Goal: Information Seeking & Learning: Learn about a topic

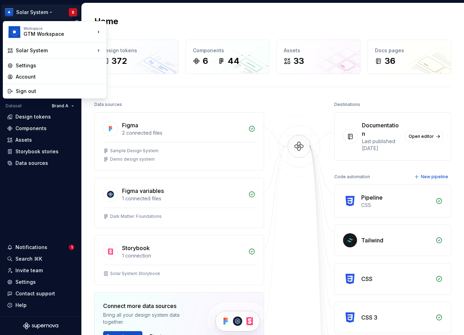
click at [46, 12] on html "Solar System B Version Current draft Home Documentation Analytics Code automati…" at bounding box center [232, 167] width 464 height 335
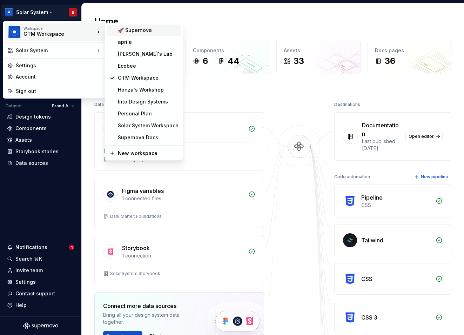
click at [128, 31] on div "🚀 Supernova" at bounding box center [148, 30] width 61 height 7
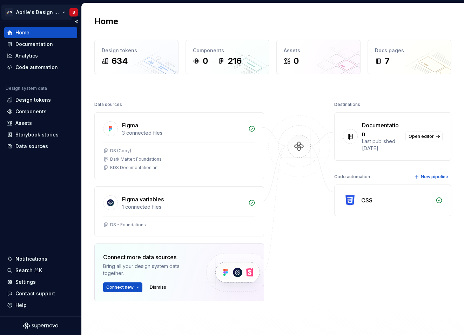
click at [44, 17] on html "🚀S Aprile's Design System B Home Documentation Analytics Code automation Design…" at bounding box center [232, 167] width 464 height 335
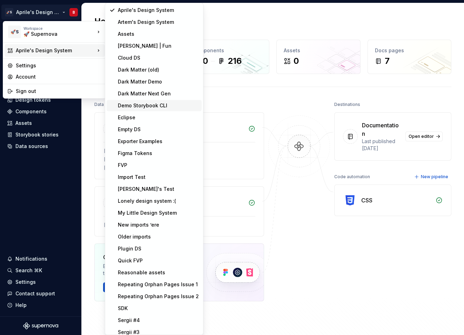
click at [156, 104] on div "Demo Storybook CLI" at bounding box center [158, 105] width 81 height 7
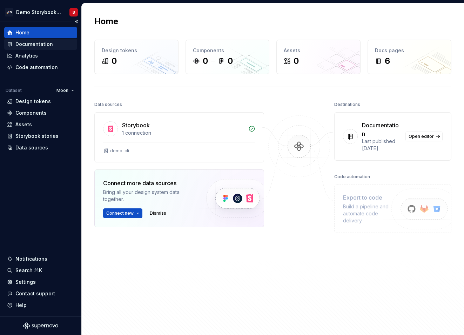
click at [46, 42] on div "Documentation" at bounding box center [34, 44] width 38 height 7
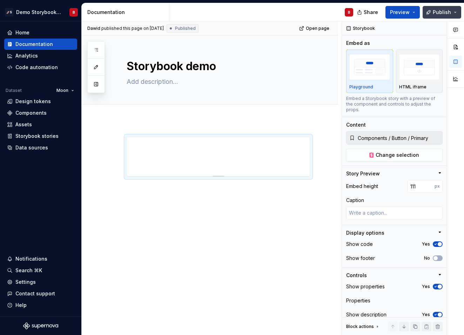
click at [428, 13] on button "Publish" at bounding box center [442, 12] width 39 height 13
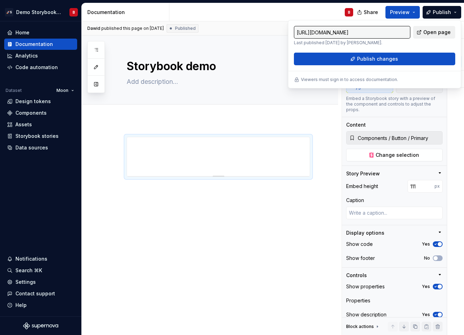
click at [446, 32] on span "Open page" at bounding box center [436, 32] width 27 height 7
click at [266, 203] on div at bounding box center [210, 211] width 256 height 183
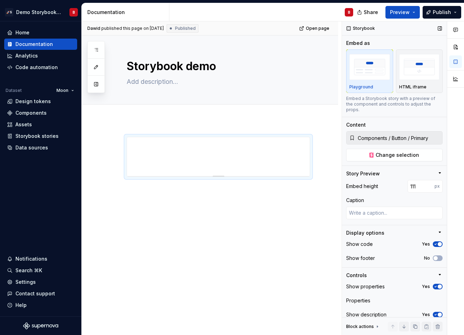
scroll to position [15, 0]
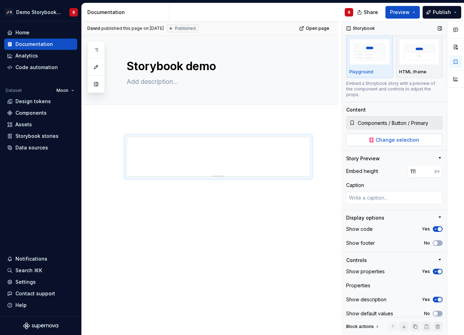
click at [406, 136] on span "Change selection" at bounding box center [397, 139] width 43 height 7
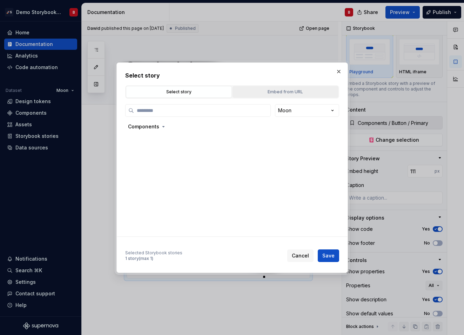
click at [276, 94] on div "Embed from URL" at bounding box center [285, 91] width 101 height 7
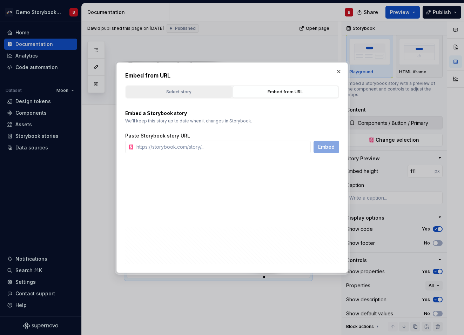
click at [177, 94] on div "Select story" at bounding box center [178, 91] width 101 height 7
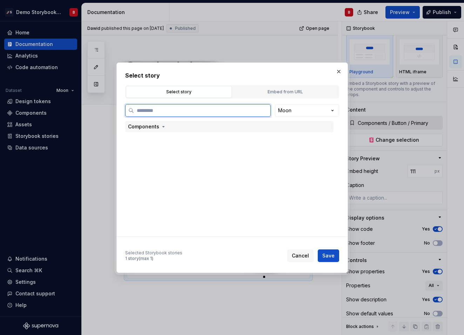
click at [153, 127] on div "Components" at bounding box center [143, 126] width 31 height 7
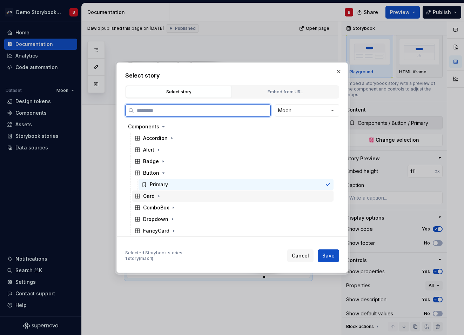
click at [162, 199] on div "Card" at bounding box center [233, 195] width 202 height 11
click at [162, 208] on div "Default" at bounding box center [159, 207] width 18 height 7
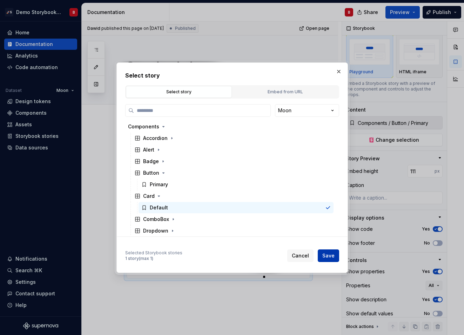
click at [327, 257] on span "Save" at bounding box center [328, 255] width 12 height 7
type textarea "*"
type input "Components / Card / Default"
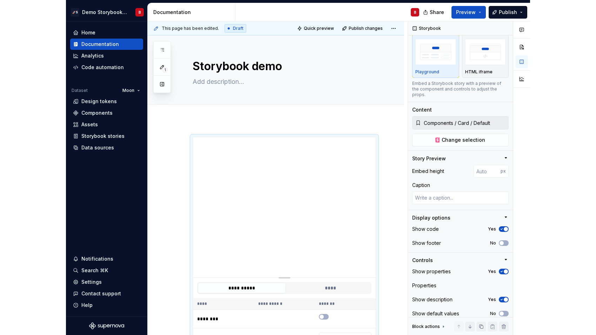
scroll to position [44, 0]
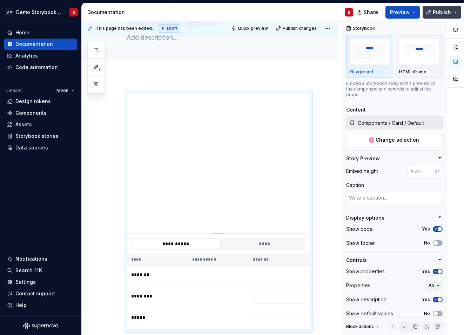
click at [444, 18] on button "Publish" at bounding box center [442, 12] width 39 height 13
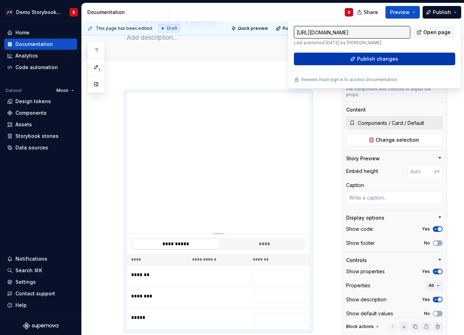
click at [390, 59] on span "Publish changes" at bounding box center [377, 58] width 41 height 7
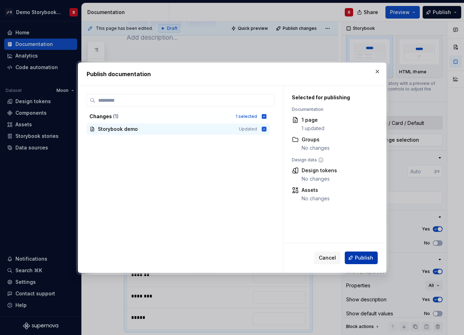
click at [365, 257] on span "Publish" at bounding box center [364, 257] width 18 height 7
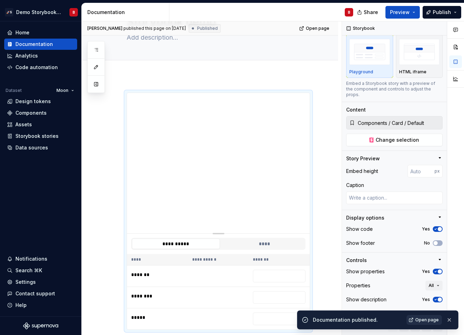
click at [428, 322] on span "Open page" at bounding box center [426, 320] width 23 height 6
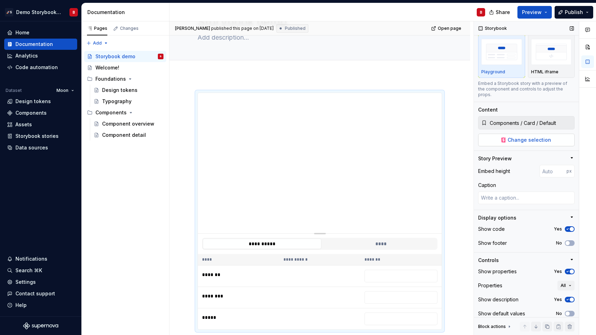
click at [464, 136] on span "Change selection" at bounding box center [529, 139] width 43 height 7
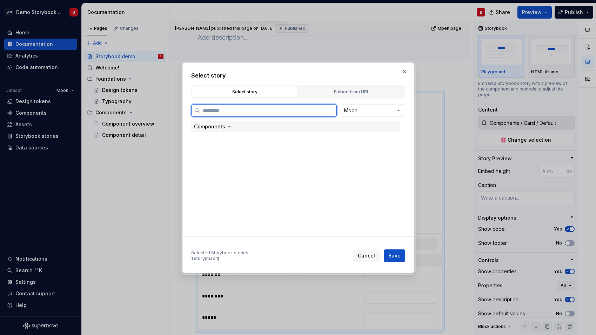
click at [223, 124] on div "Components" at bounding box center [209, 126] width 31 height 7
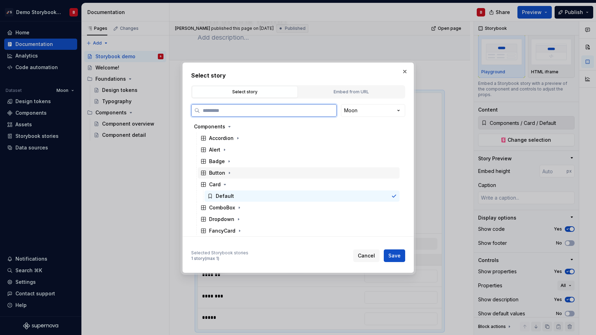
click at [223, 170] on div "Button" at bounding box center [217, 172] width 16 height 7
click at [225, 182] on div "Primary" at bounding box center [225, 184] width 18 height 7
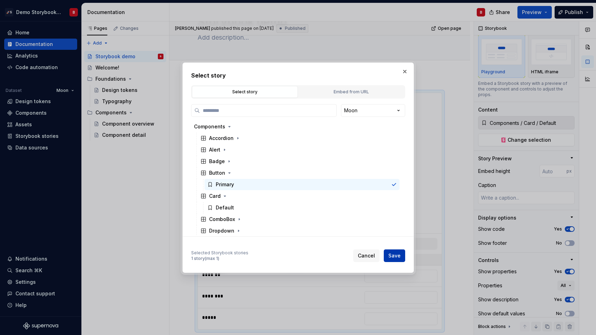
click at [403, 257] on button "Save" at bounding box center [394, 255] width 21 height 13
type textarea "*"
type input "Components / Button / Primary"
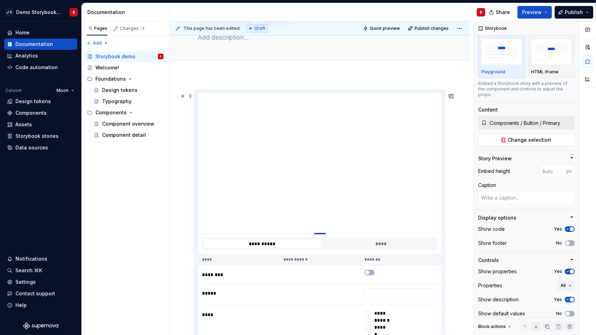
type textarea "*"
type input "212"
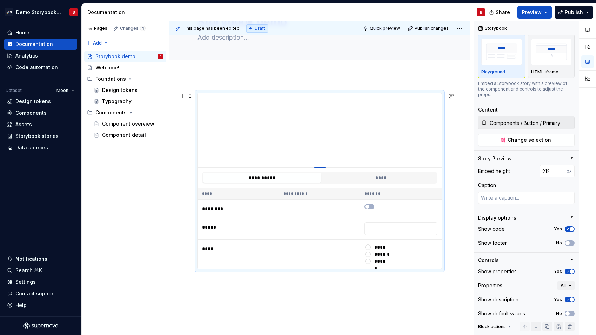
type textarea "*"
type input "174"
type textarea "*"
type input "166"
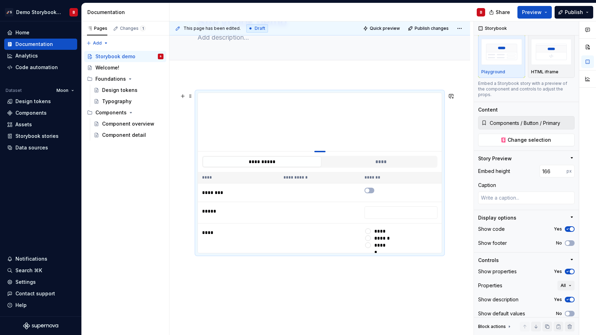
type textarea "*"
type input "153"
type textarea "*"
type input "138"
type textarea "*"
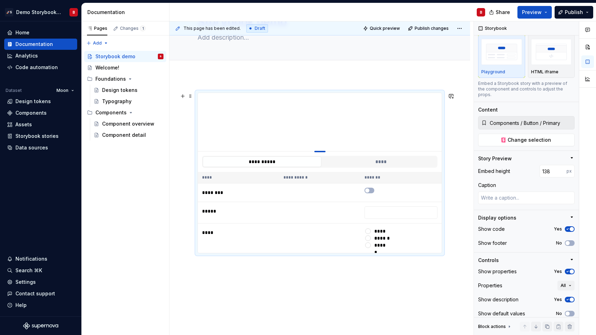
type input "124"
type textarea "*"
type input "112"
type textarea "*"
type input "103"
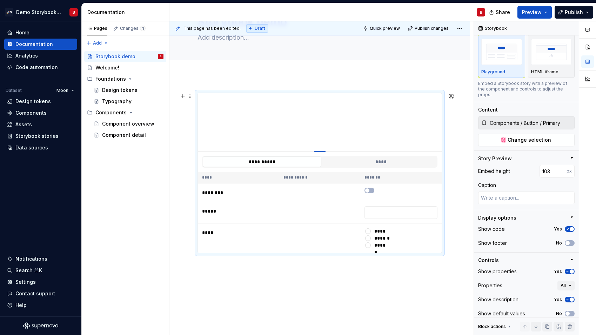
type textarea "*"
type input "100"
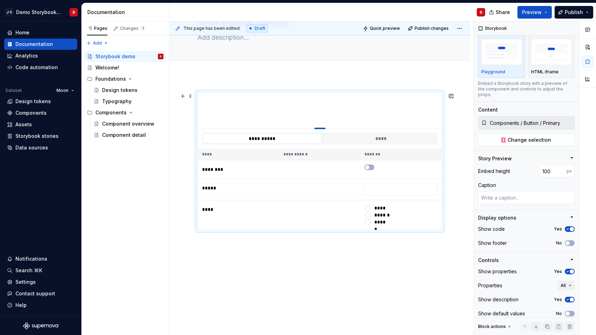
drag, startPoint x: 320, startPoint y: 233, endPoint x: 321, endPoint y: 126, distance: 107.0
click at [321, 127] on div at bounding box center [319, 127] width 49 height 1
click at [464, 16] on button "Publish" at bounding box center [574, 12] width 39 height 13
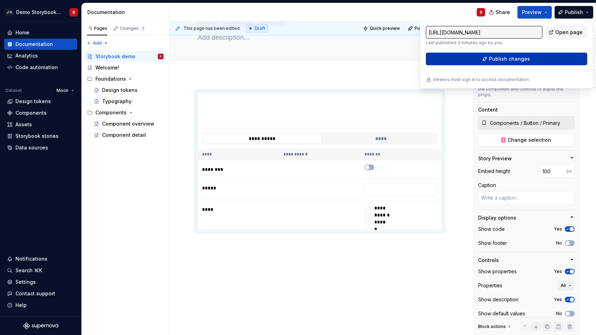
click at [464, 55] on button "Publish changes" at bounding box center [506, 59] width 161 height 13
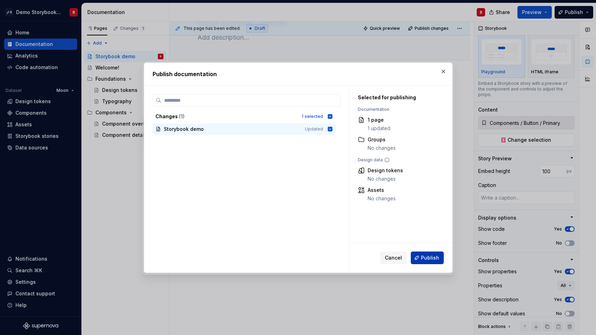
click at [430, 254] on button "Publish" at bounding box center [427, 257] width 33 height 13
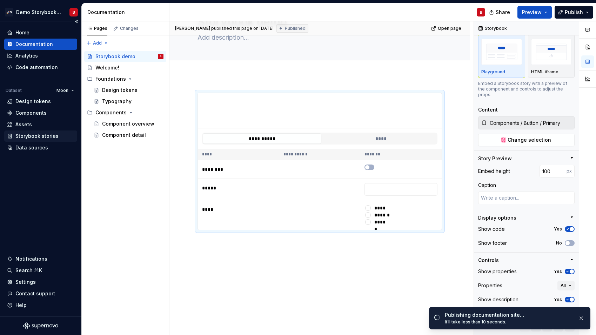
type textarea "*"
click at [45, 137] on div "Storybook stories" at bounding box center [36, 136] width 43 height 7
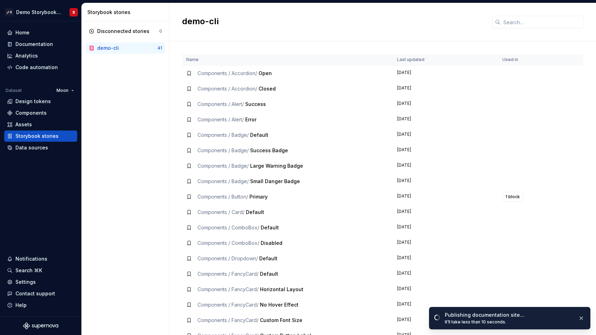
click at [113, 49] on div "demo-cli" at bounding box center [108, 48] width 22 height 7
click at [30, 150] on div "Data sources" at bounding box center [31, 147] width 33 height 7
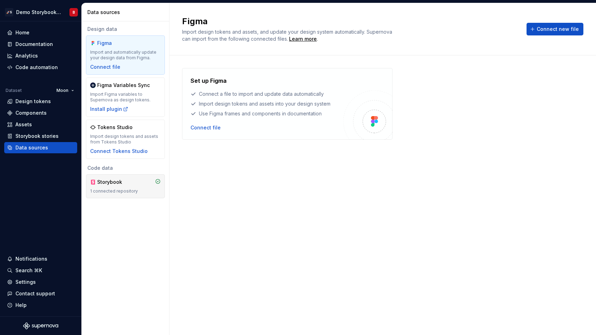
click at [119, 189] on div "1 connected repository" at bounding box center [125, 191] width 70 height 6
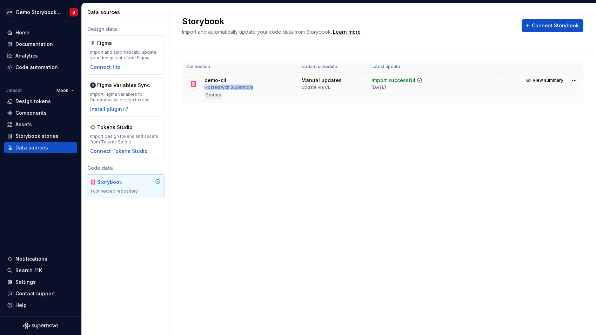
drag, startPoint x: 206, startPoint y: 87, endPoint x: 250, endPoint y: 89, distance: 44.6
click at [250, 89] on div "Hosted with Supernova" at bounding box center [228, 88] width 49 height 6
click at [350, 90] on div "Manual updates Update via CLI" at bounding box center [332, 83] width 62 height 13
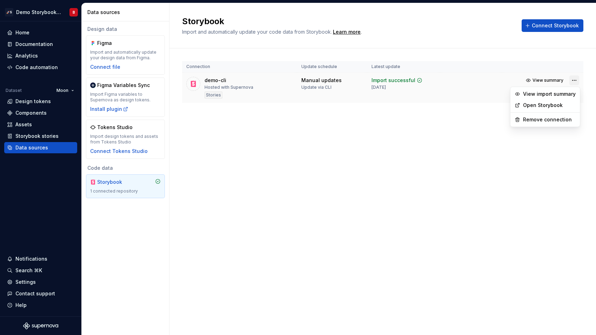
click at [464, 81] on html "🚀S Demo Storybook CLI B Home Documentation Analytics Code automation Dataset Mo…" at bounding box center [298, 167] width 596 height 335
click at [464, 104] on link "Open Storybook" at bounding box center [549, 105] width 53 height 7
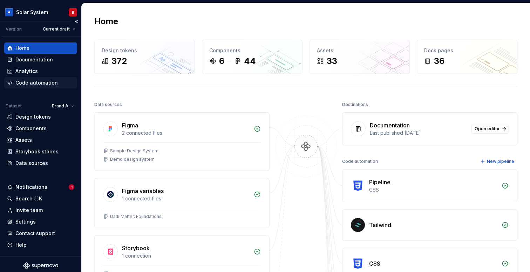
click at [35, 83] on div "Code automation" at bounding box center [36, 82] width 42 height 7
